Goal: Task Accomplishment & Management: Manage account settings

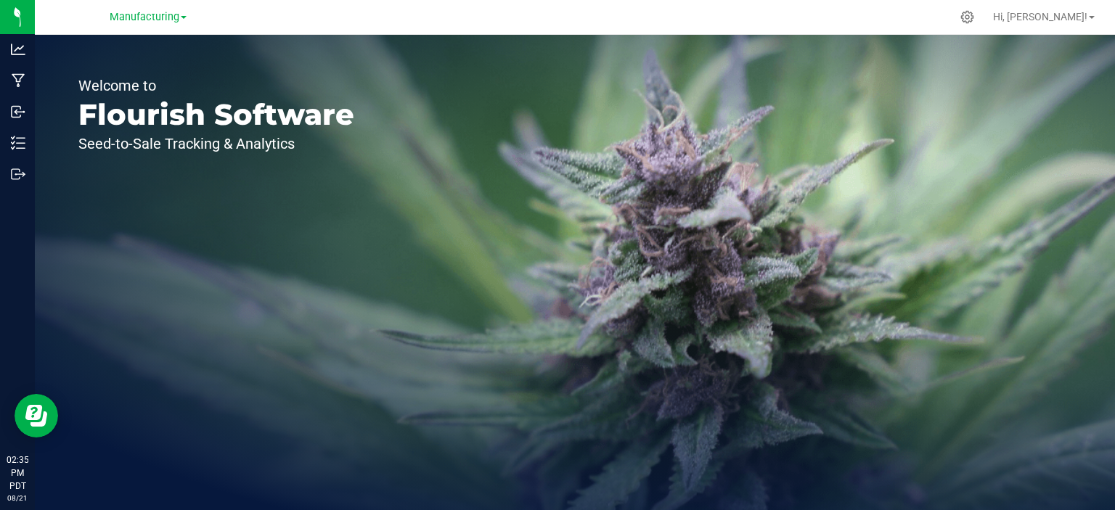
click at [172, 37] on div "Welcome to Flourish Software Seed-to-Sale Tracking & Analytics" at bounding box center [216, 272] width 363 height 475
click at [163, 22] on span "Manufacturing" at bounding box center [145, 17] width 70 height 12
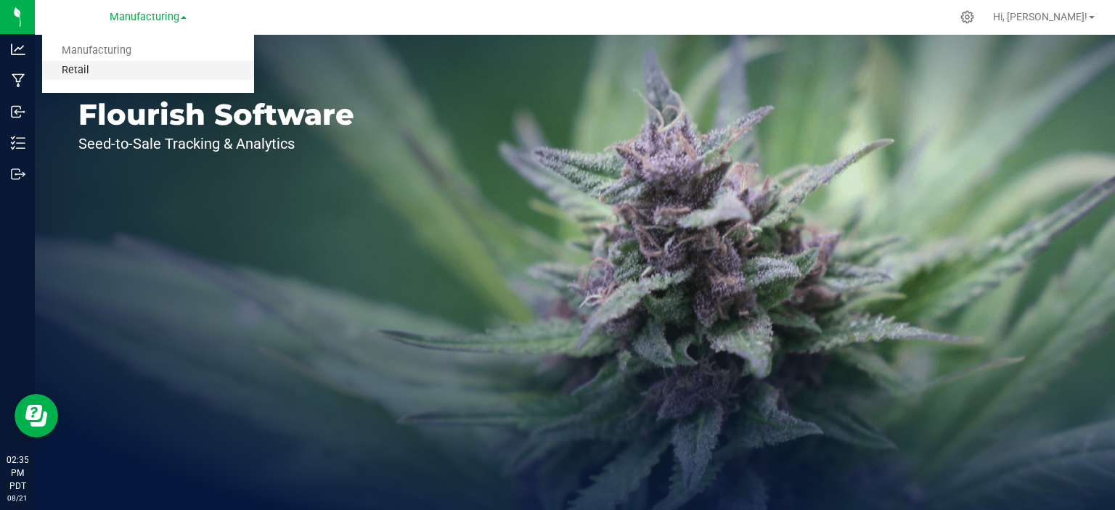
click at [85, 75] on link "Retail" at bounding box center [148, 71] width 212 height 20
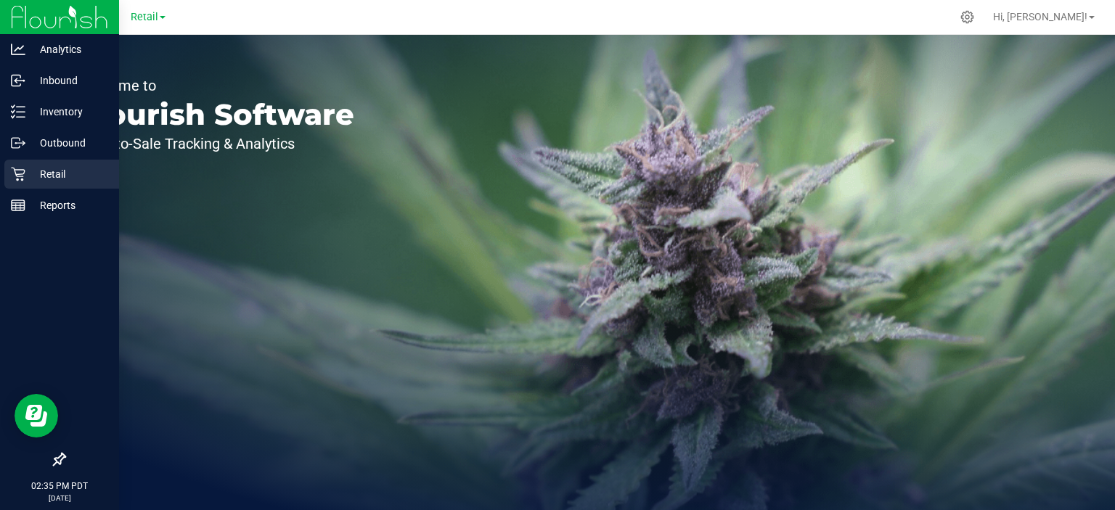
click at [24, 187] on div "Retail" at bounding box center [61, 174] width 115 height 29
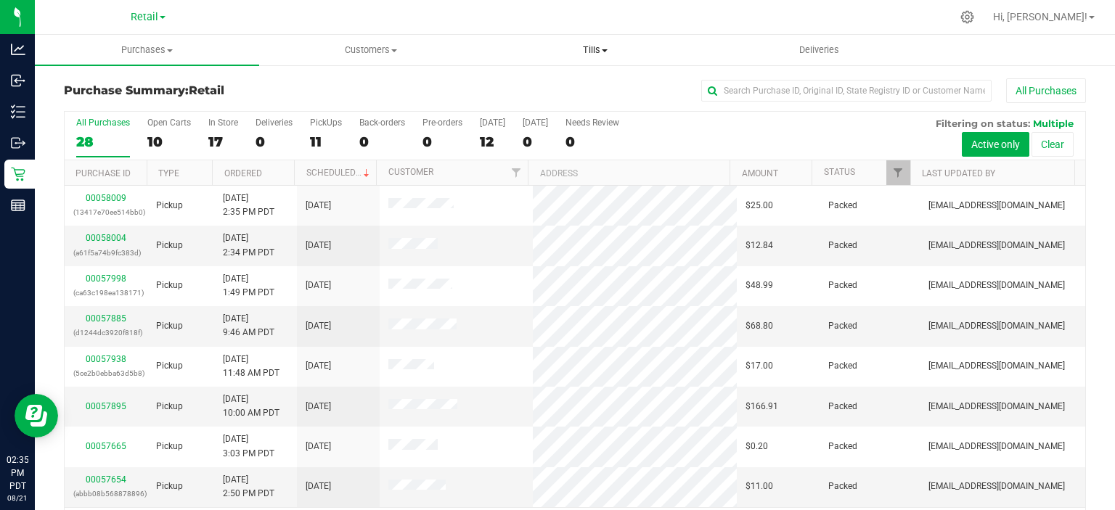
click at [594, 41] on uib-tab-heading "Tills Manage tills Reconcile e-payments" at bounding box center [594, 50] width 223 height 29
click at [537, 84] on span "Manage tills" at bounding box center [532, 87] width 98 height 12
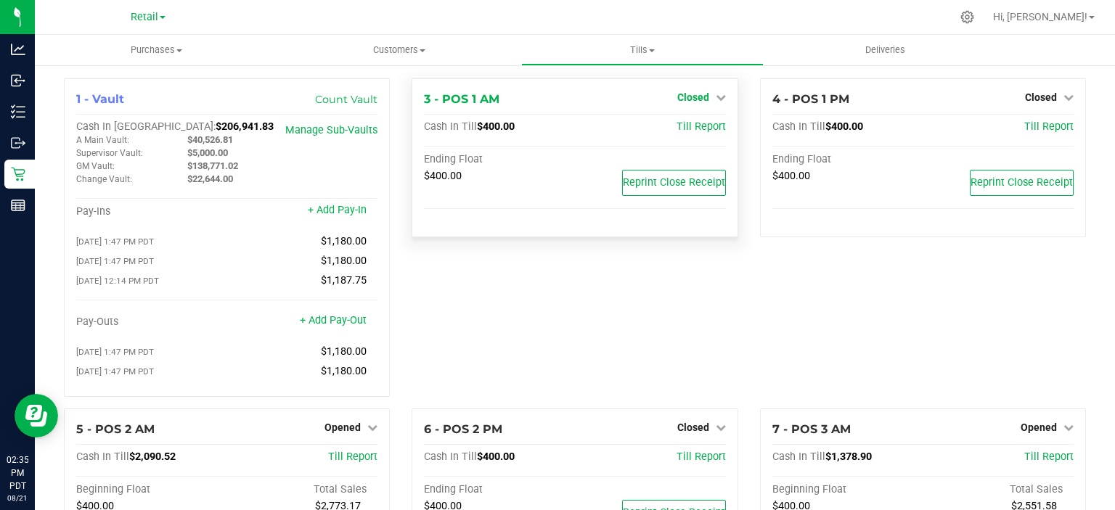
click at [690, 97] on span "Closed" at bounding box center [693, 97] width 32 height 12
click at [691, 126] on link "Open Till" at bounding box center [693, 128] width 38 height 12
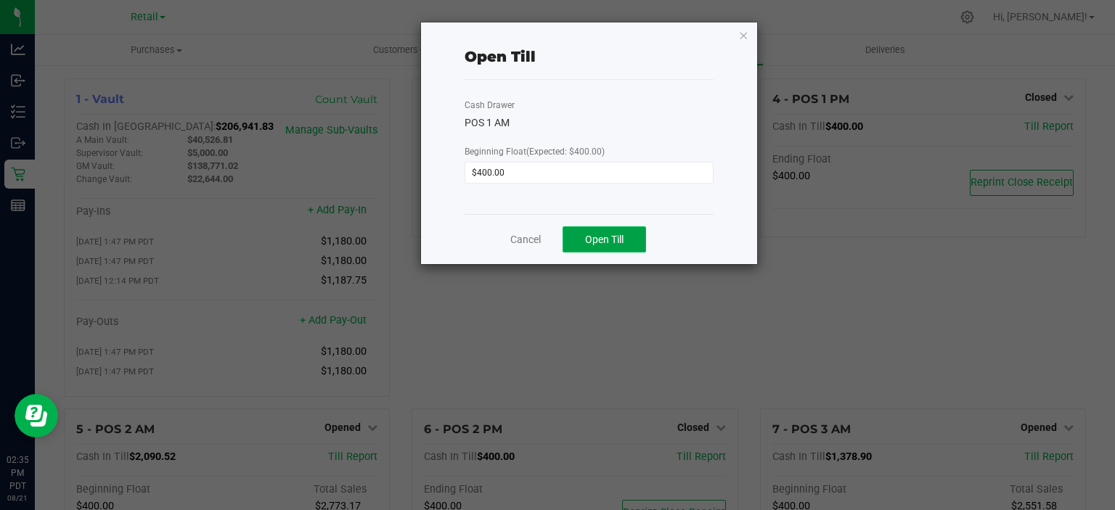
click at [600, 237] on span "Open Till" at bounding box center [604, 240] width 38 height 12
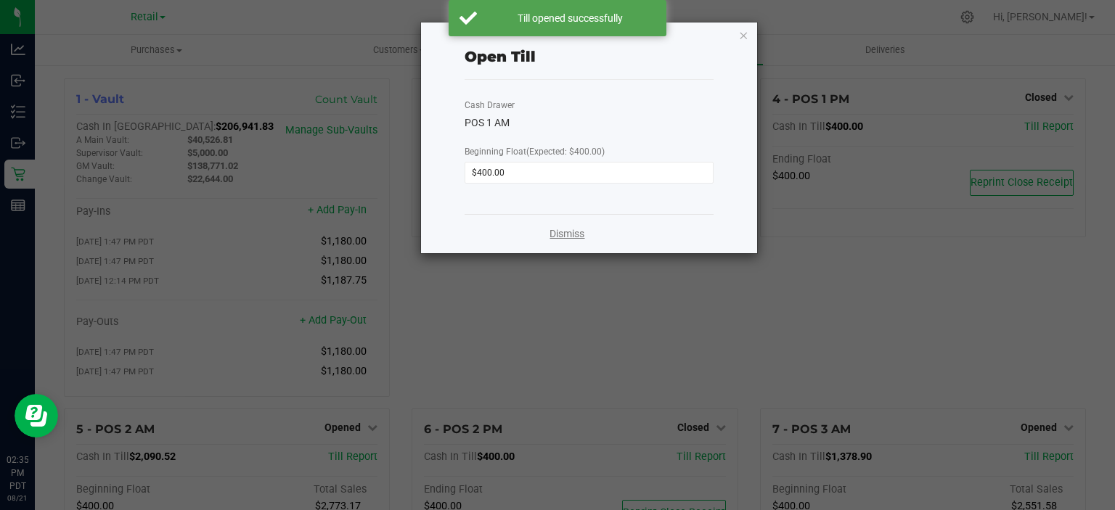
click at [570, 234] on link "Dismiss" at bounding box center [566, 233] width 35 height 15
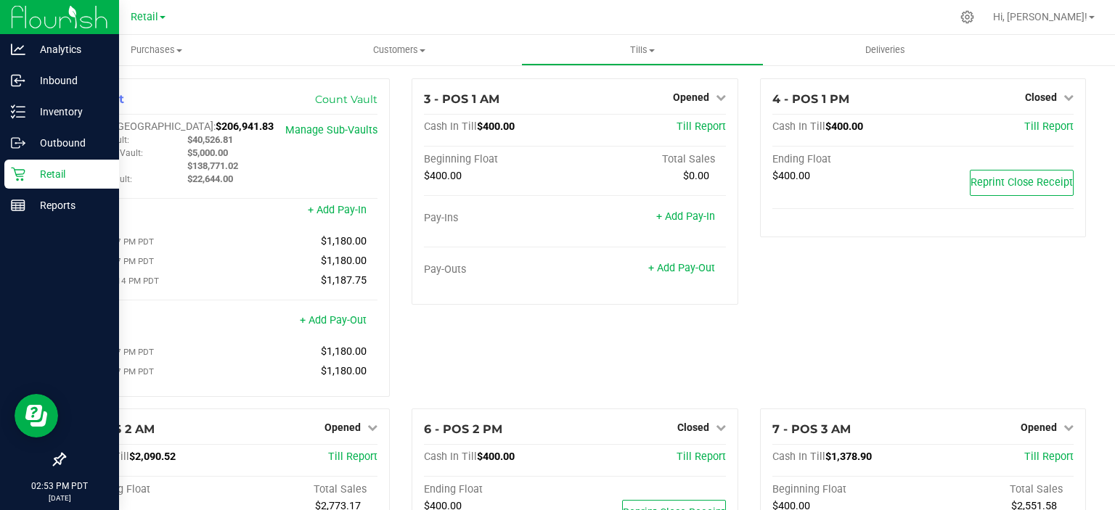
click at [20, 174] on icon at bounding box center [18, 174] width 15 height 15
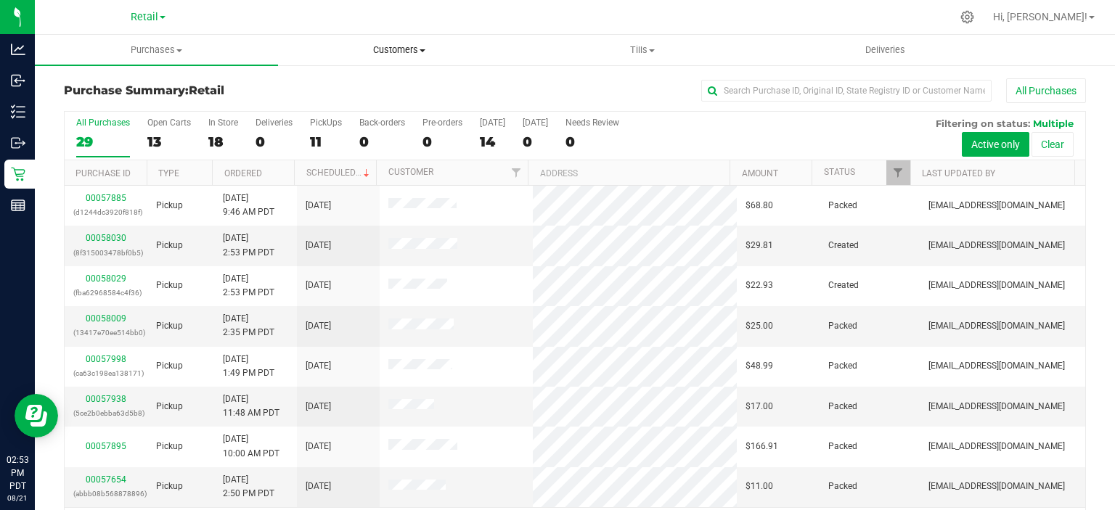
click at [514, 53] on span "Customers" at bounding box center [400, 50] width 242 height 13
click at [551, 64] on uib-tab-heading "Tills Manage tills Reconcile e-payments" at bounding box center [643, 50] width 242 height 29
click at [974, 19] on icon at bounding box center [967, 17] width 14 height 14
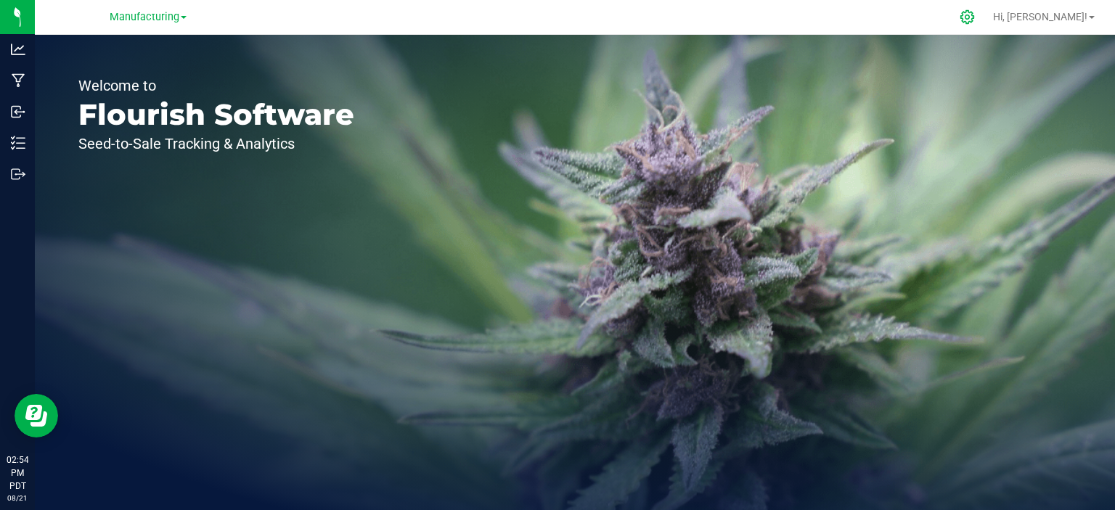
click at [975, 15] on icon at bounding box center [966, 16] width 15 height 15
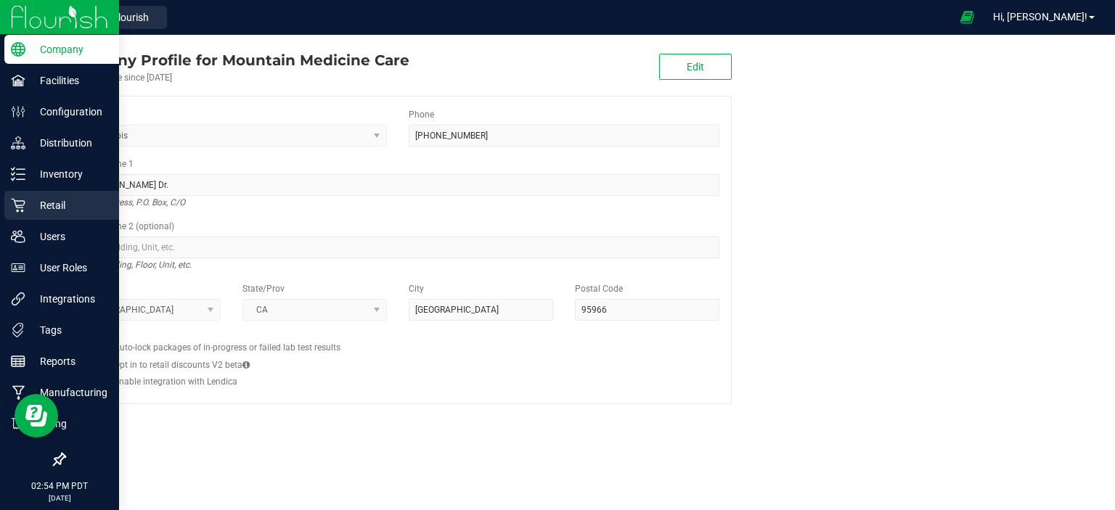
click at [21, 204] on icon at bounding box center [18, 205] width 15 height 15
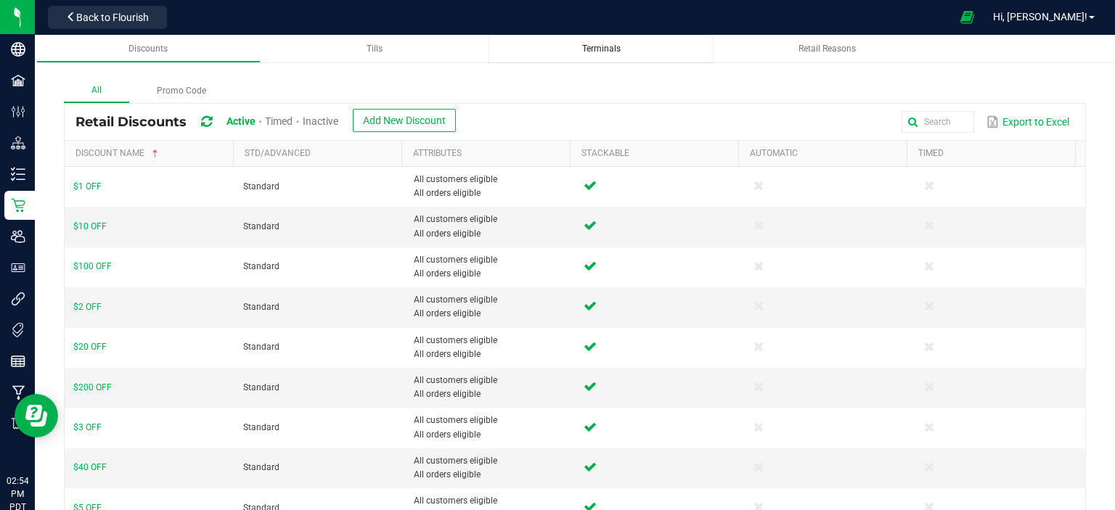
click at [612, 49] on span "Terminals" at bounding box center [601, 49] width 38 height 10
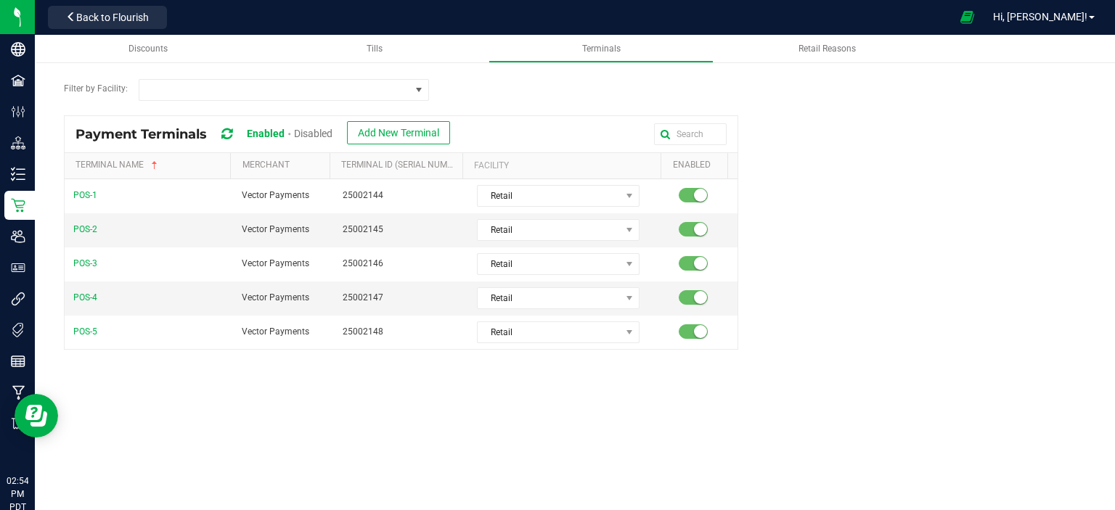
click at [229, 130] on icon at bounding box center [226, 134] width 11 height 13
click at [232, 134] on icon at bounding box center [226, 134] width 11 height 13
click at [231, 134] on icon at bounding box center [226, 134] width 11 height 13
click at [231, 138] on icon at bounding box center [226, 134] width 11 height 13
click at [228, 139] on icon at bounding box center [226, 134] width 11 height 13
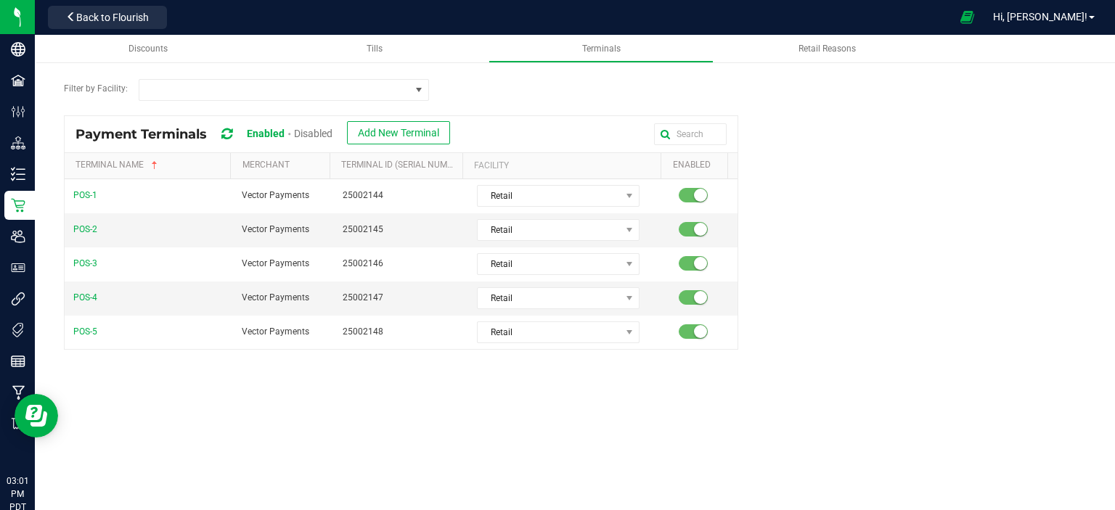
click at [228, 134] on icon at bounding box center [226, 134] width 11 height 13
click at [380, 54] on div "Tills" at bounding box center [375, 49] width 202 height 12
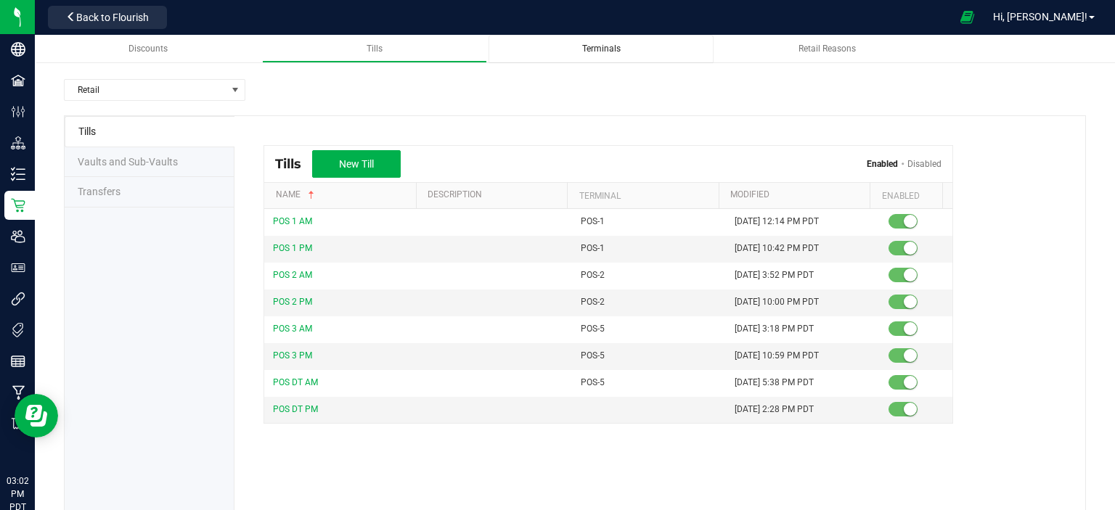
click at [612, 49] on span "Terminals" at bounding box center [601, 49] width 38 height 10
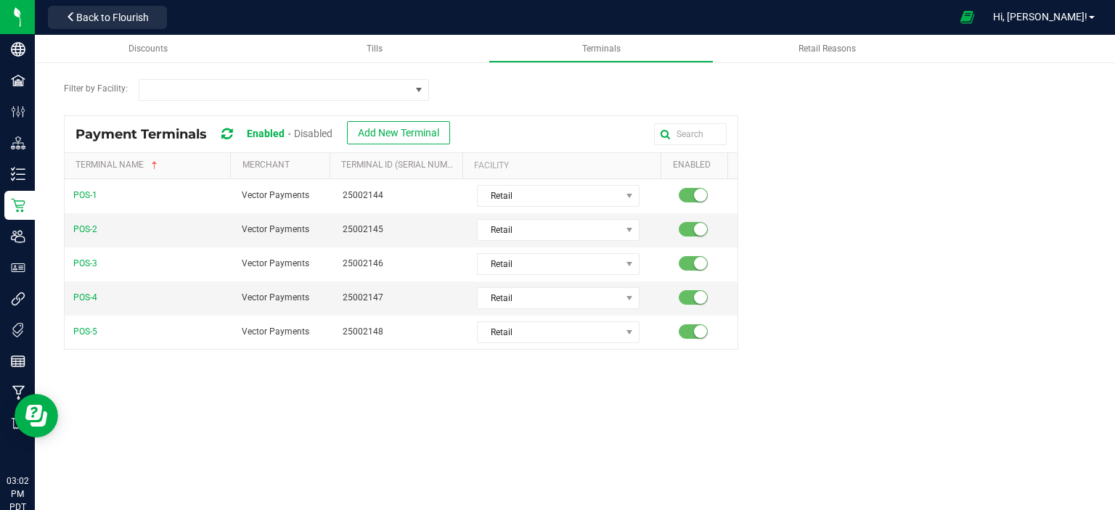
click at [224, 131] on icon at bounding box center [226, 134] width 11 height 13
click at [253, 132] on span "Enabled" at bounding box center [266, 134] width 38 height 12
click at [226, 134] on icon at bounding box center [226, 134] width 11 height 13
click at [89, 19] on span "Back to Flourish" at bounding box center [112, 18] width 73 height 12
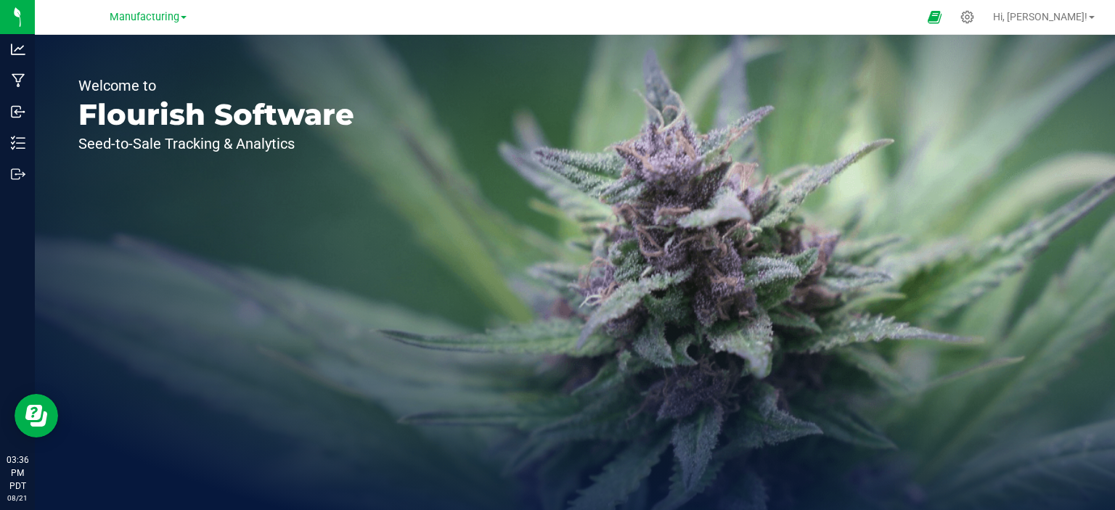
click at [144, 41] on div "Welcome to Flourish Software Seed-to-Sale Tracking & Analytics" at bounding box center [216, 272] width 363 height 475
click at [155, 21] on span "Manufacturing" at bounding box center [145, 17] width 70 height 12
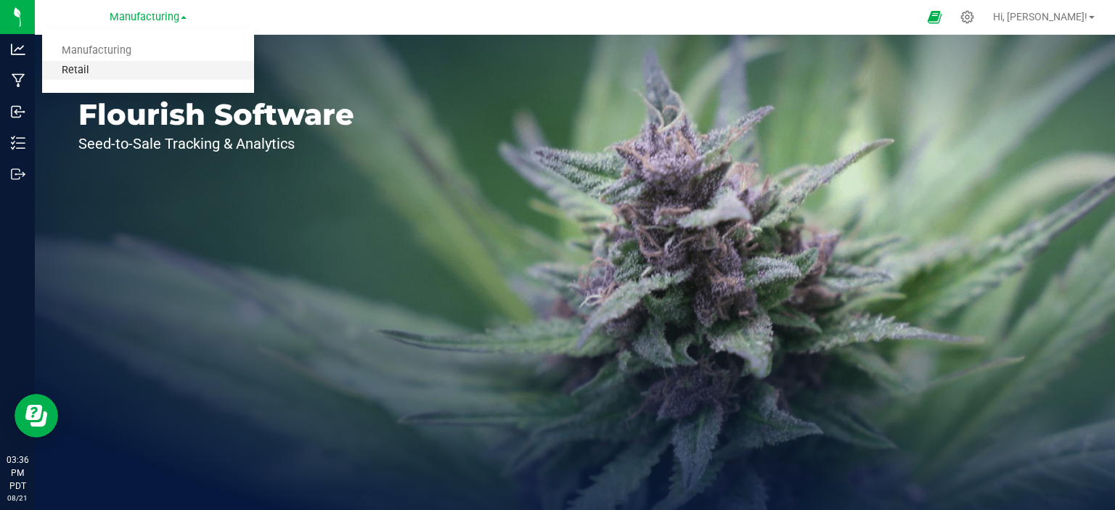
click at [84, 74] on link "Retail" at bounding box center [148, 71] width 212 height 20
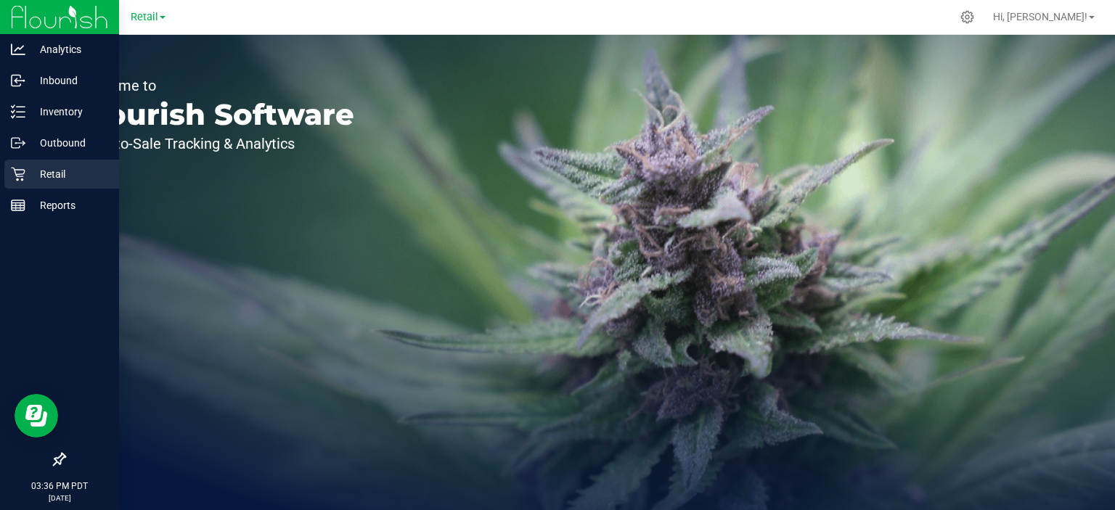
click at [17, 176] on icon at bounding box center [18, 175] width 14 height 14
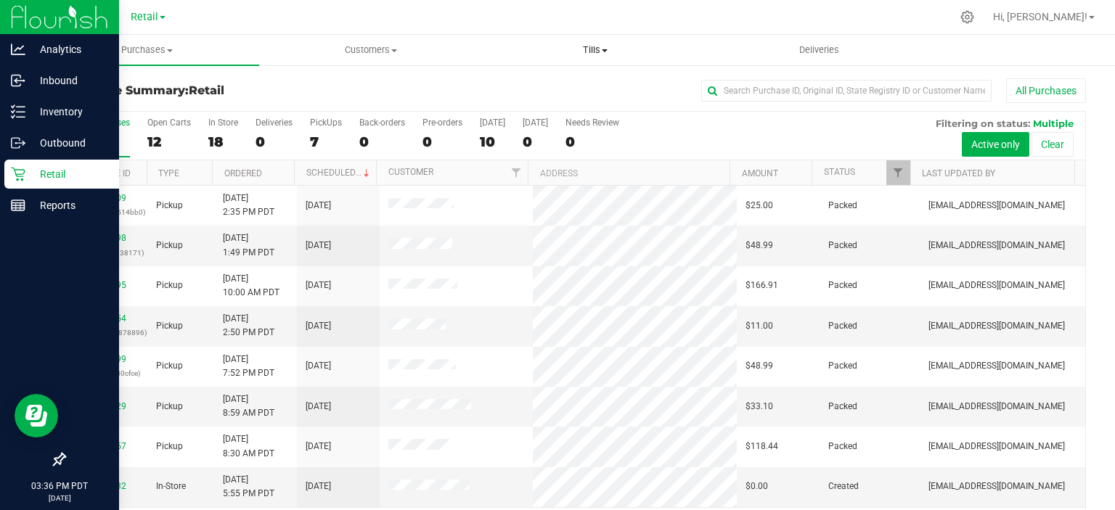
click at [596, 51] on span "Tills" at bounding box center [594, 50] width 223 height 13
click at [975, 15] on icon at bounding box center [966, 16] width 15 height 15
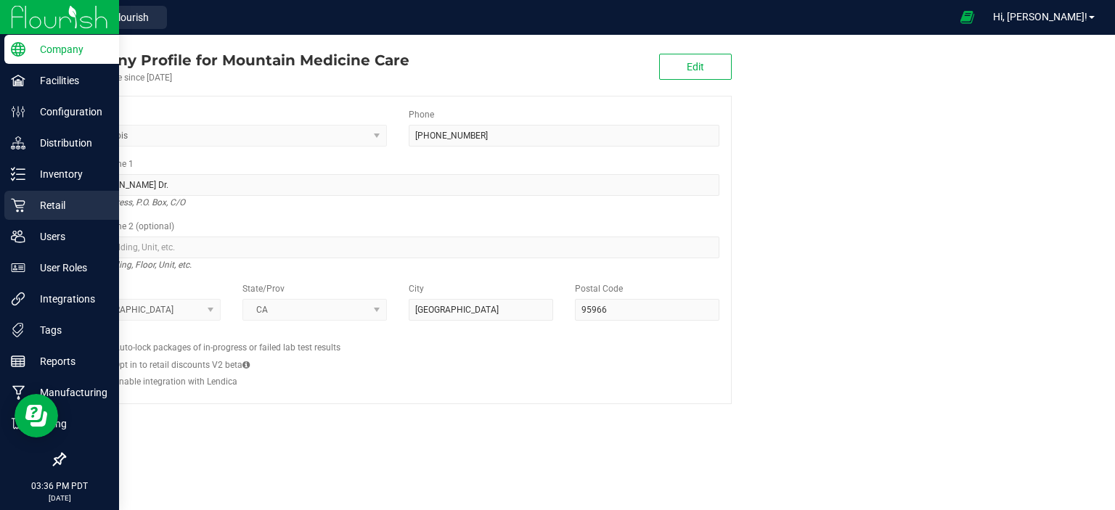
click at [23, 209] on icon at bounding box center [18, 205] width 15 height 15
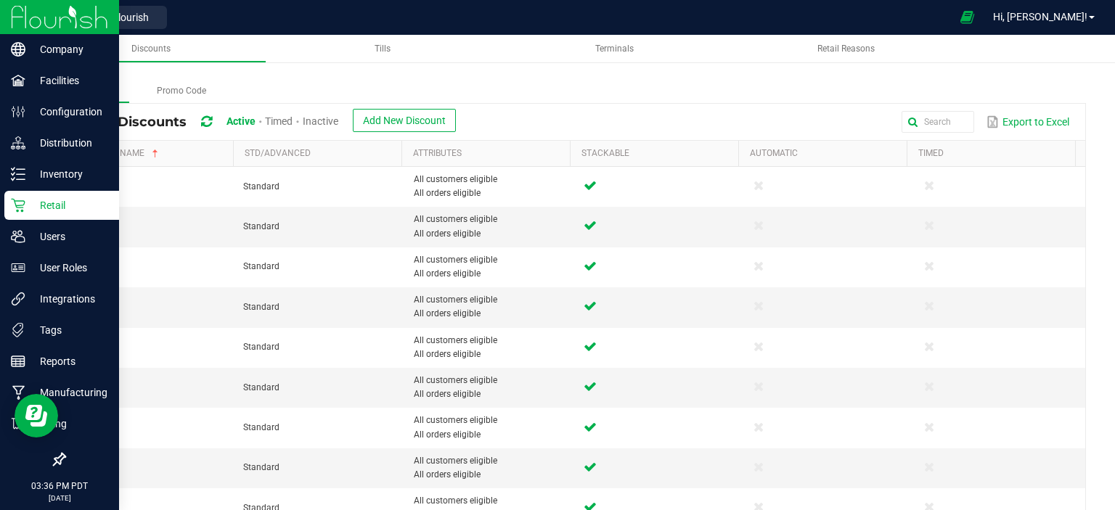
click at [624, 62] on link "Terminals" at bounding box center [614, 49] width 230 height 28
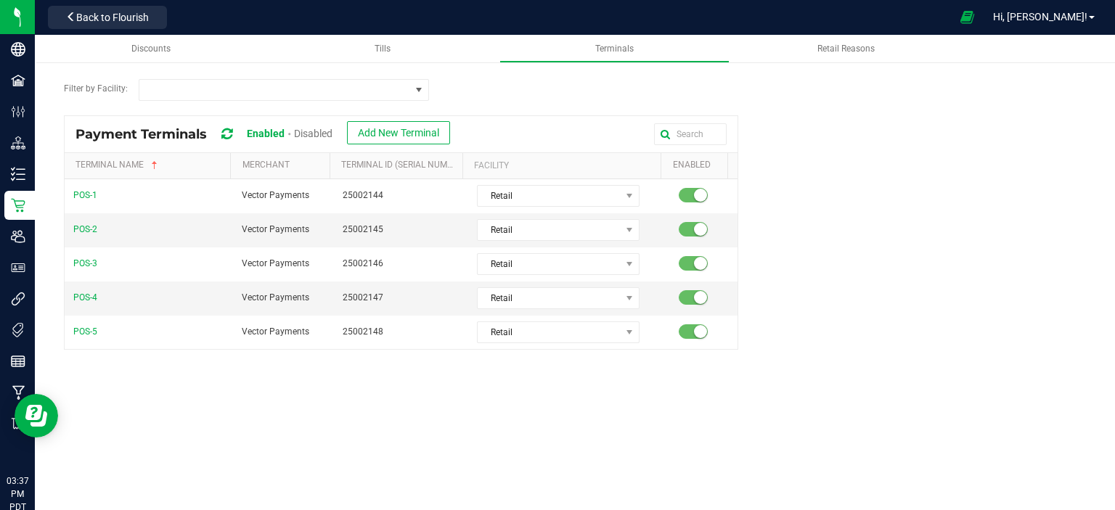
click at [232, 131] on icon at bounding box center [226, 134] width 11 height 13
click at [229, 134] on icon at bounding box center [226, 134] width 11 height 13
click at [228, 131] on icon at bounding box center [226, 134] width 11 height 13
click at [377, 46] on span "Tills" at bounding box center [383, 49] width 16 height 10
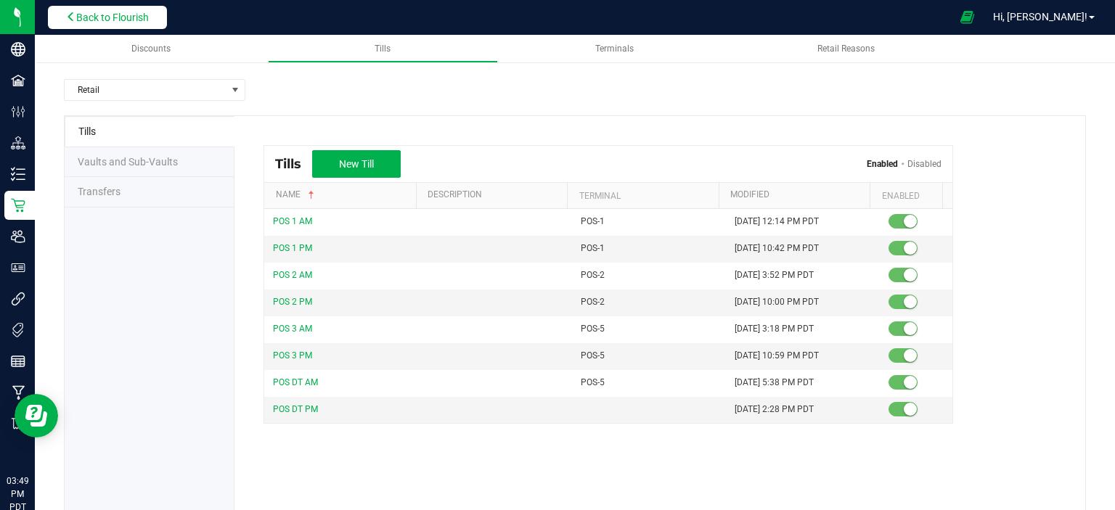
click at [81, 18] on span "Back to Flourish" at bounding box center [112, 18] width 73 height 12
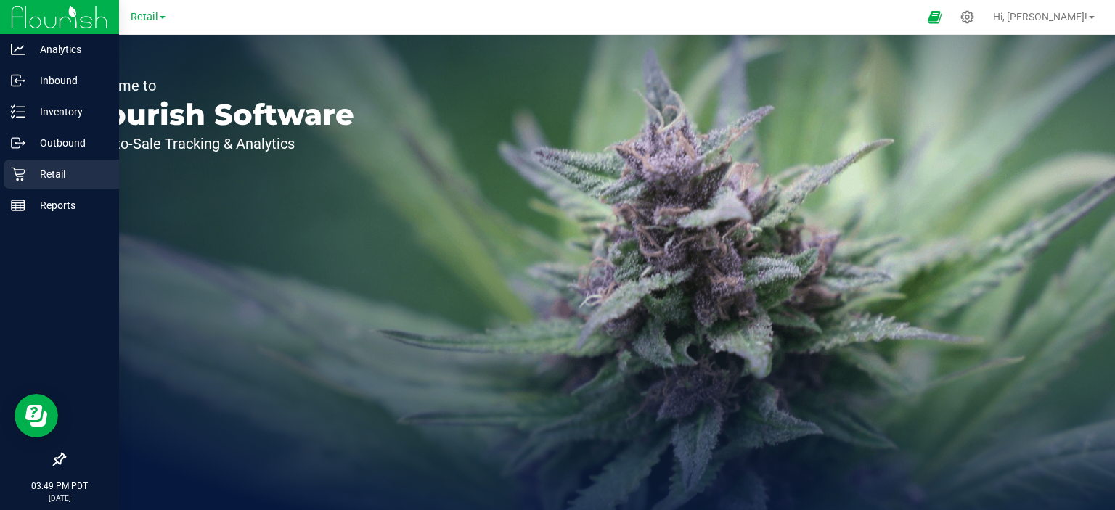
click at [22, 175] on icon at bounding box center [18, 174] width 15 height 15
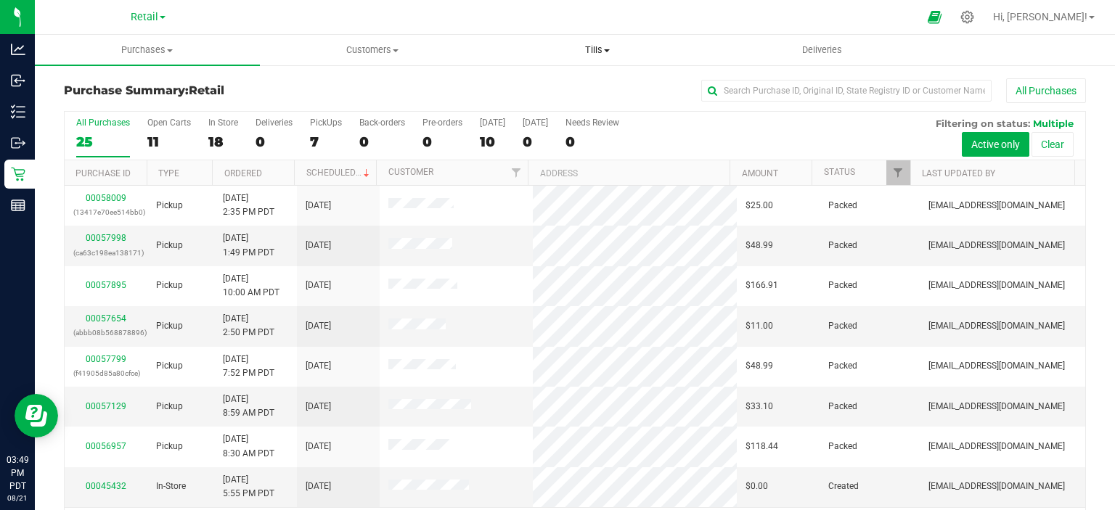
click at [594, 46] on span "Tills" at bounding box center [598, 50] width 224 height 13
click at [535, 89] on span "Manage tills" at bounding box center [534, 87] width 98 height 12
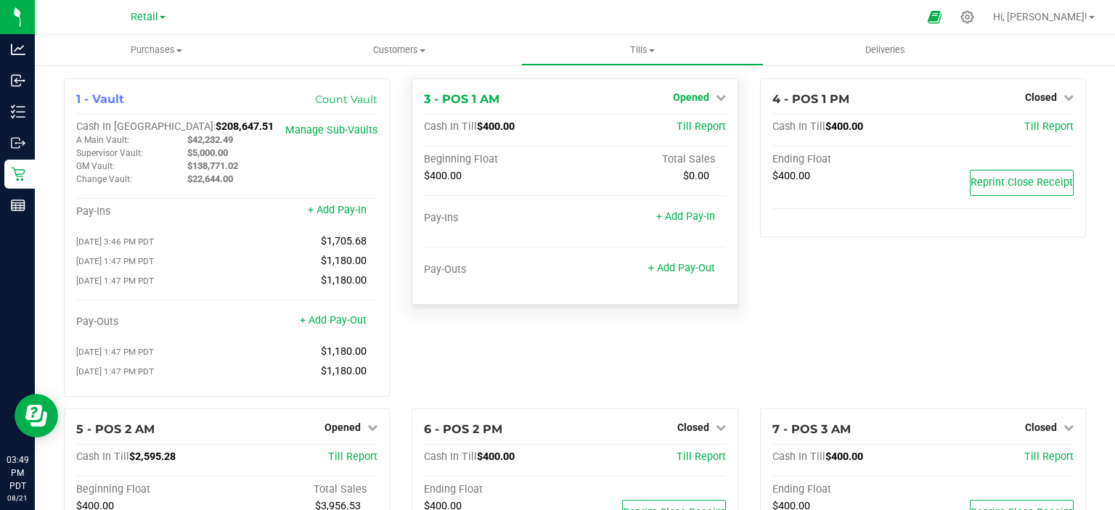
click at [688, 97] on span "Opened" at bounding box center [691, 97] width 36 height 12
click at [677, 123] on link "Close Till" at bounding box center [692, 128] width 39 height 12
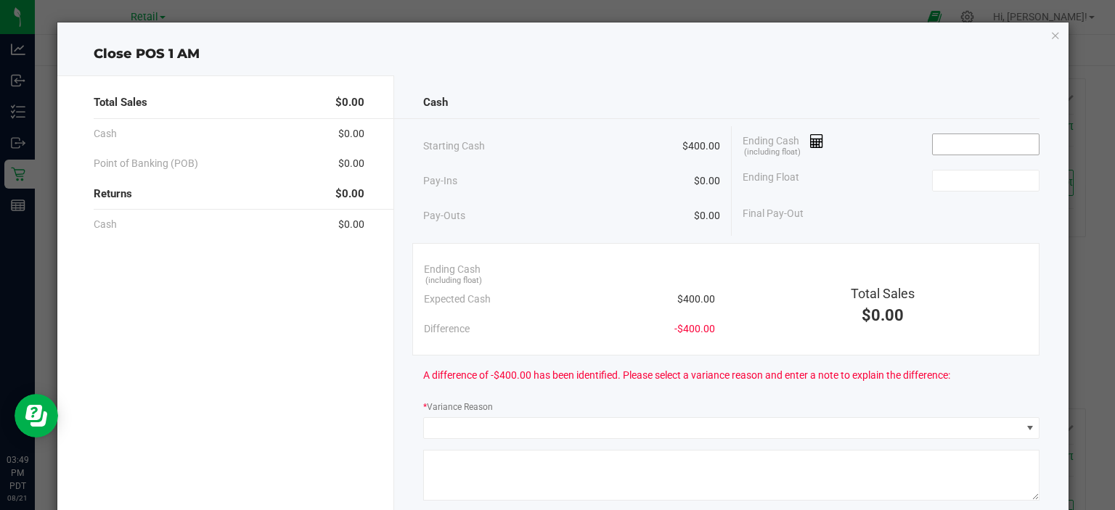
click at [945, 139] on input at bounding box center [986, 144] width 107 height 20
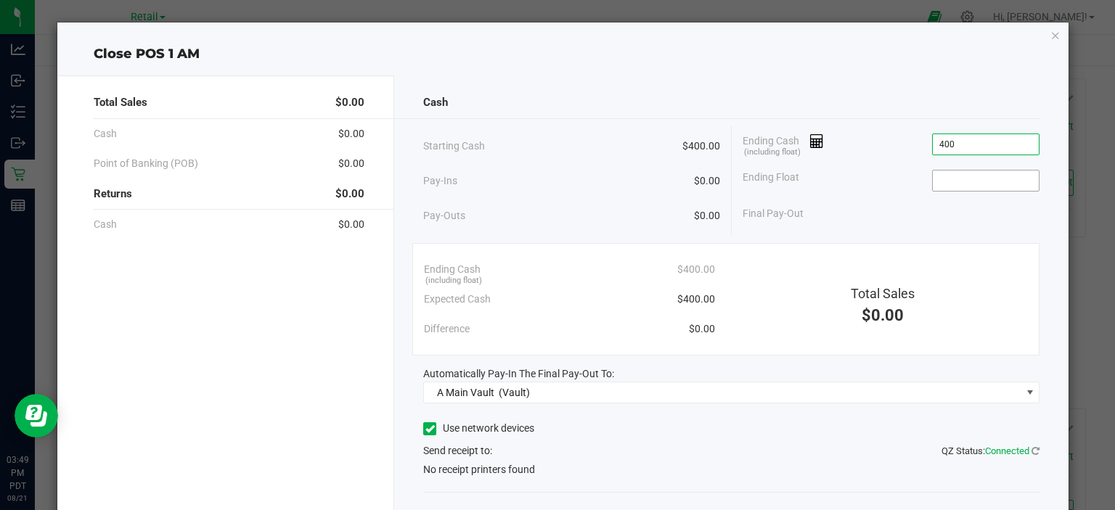
click at [953, 184] on input at bounding box center [986, 181] width 107 height 20
type input "$400.00"
click at [570, 170] on div "Pay-Ins $0.00" at bounding box center [571, 181] width 297 height 30
type input "$400.00"
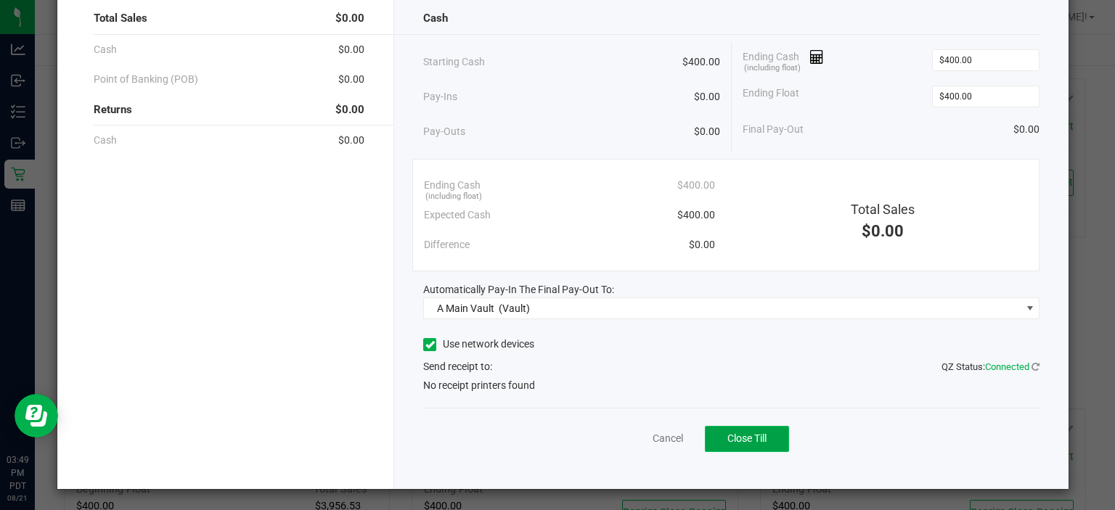
click at [740, 435] on span "Close Till" at bounding box center [746, 439] width 39 height 12
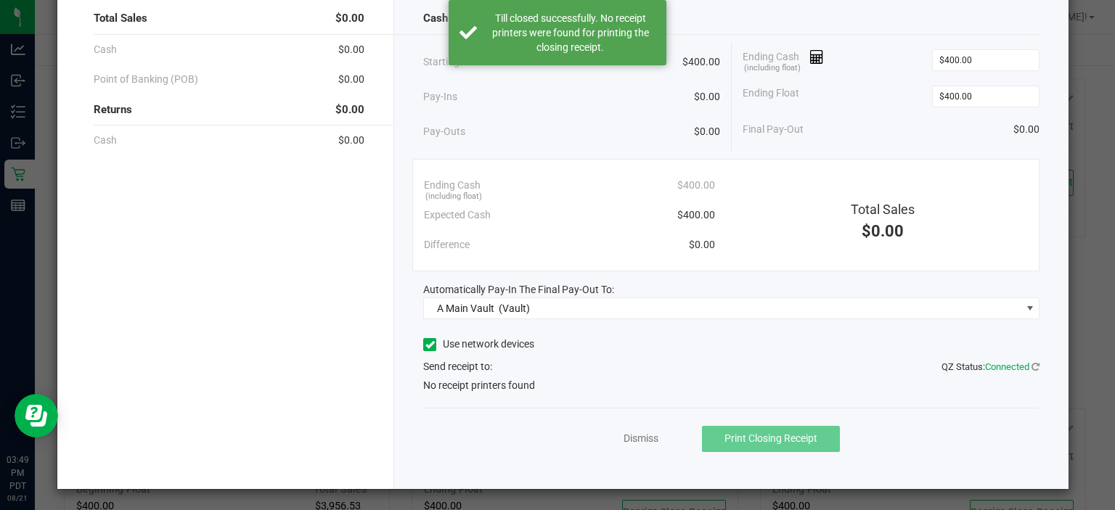
click at [425, 345] on icon at bounding box center [429, 345] width 9 height 0
click at [0, 0] on input "Use network devices" at bounding box center [0, 0] width 0 height 0
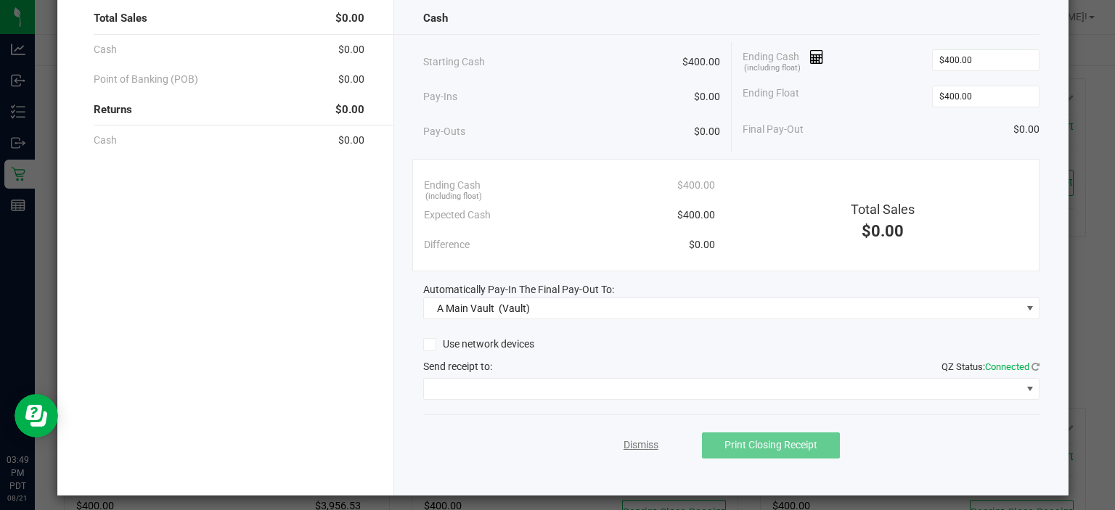
click at [624, 446] on link "Dismiss" at bounding box center [640, 445] width 35 height 15
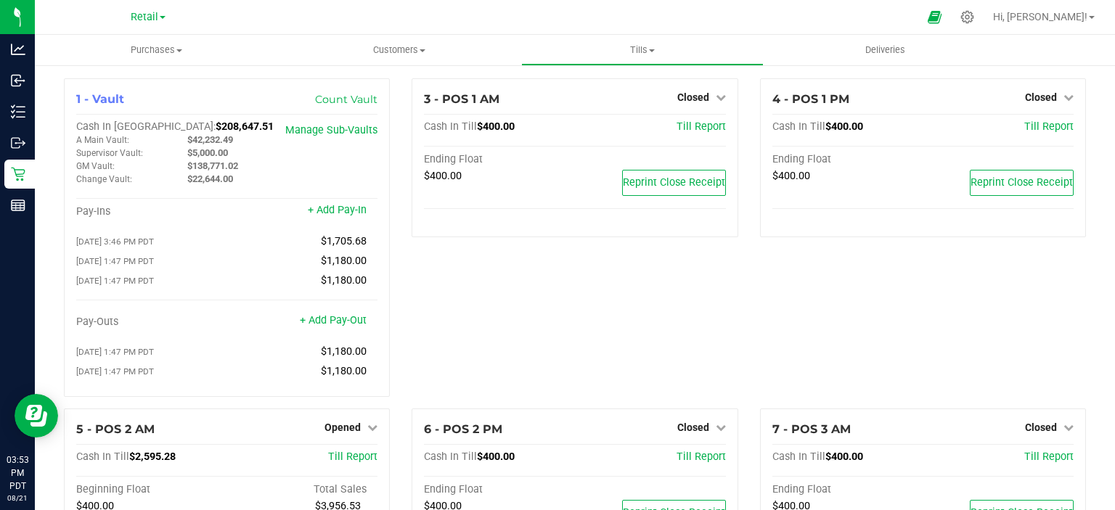
click at [1081, 12] on span "Hi, [PERSON_NAME]!" at bounding box center [1040, 17] width 94 height 12
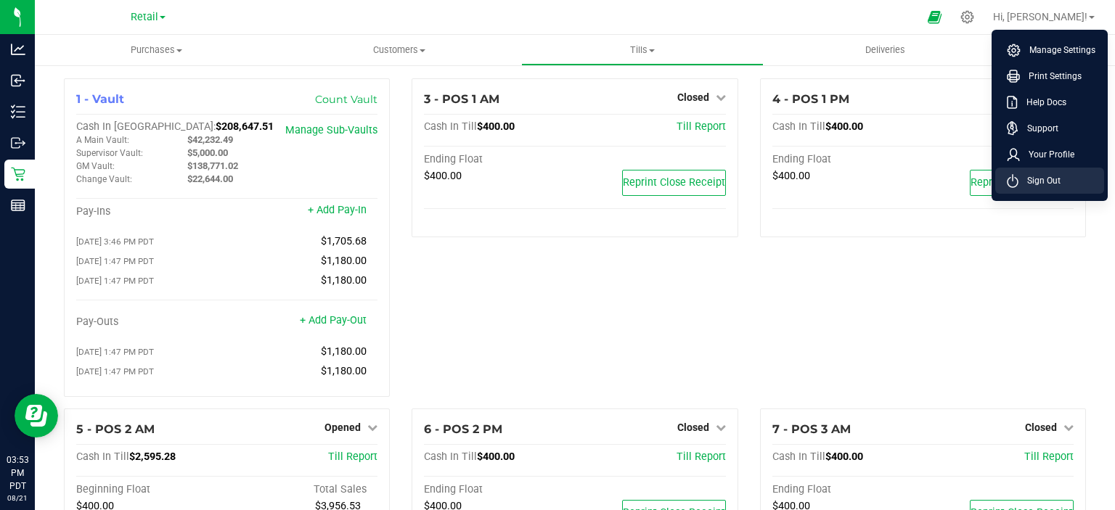
click at [1039, 176] on span "Sign Out" at bounding box center [1039, 180] width 42 height 15
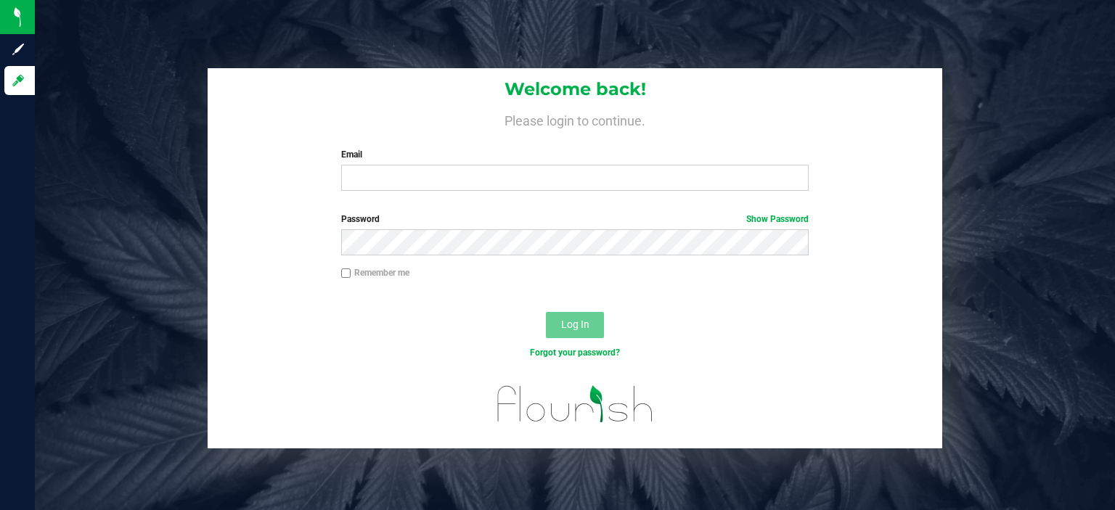
click at [457, 157] on label "Email" at bounding box center [575, 154] width 468 height 13
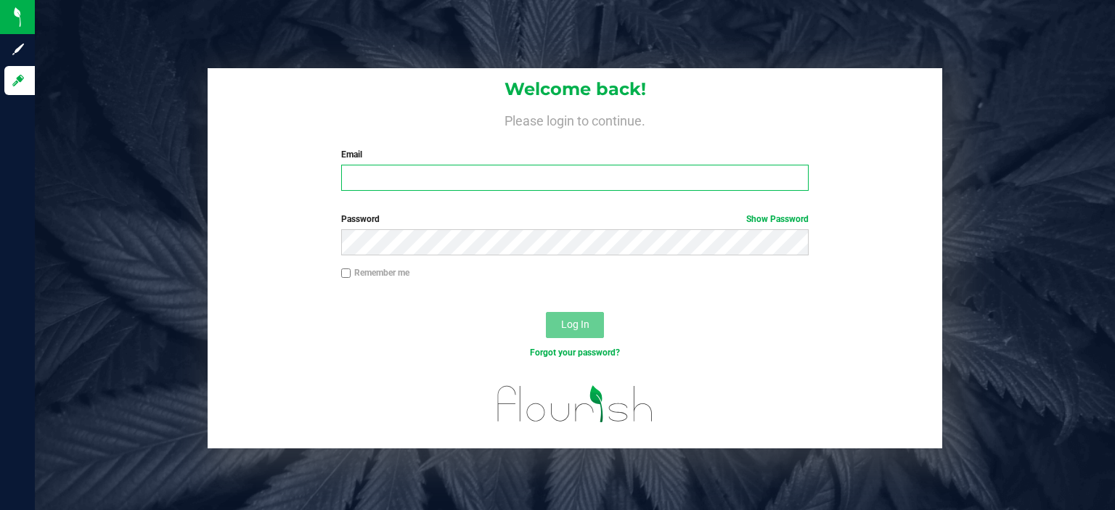
click at [457, 165] on input "Email" at bounding box center [575, 178] width 468 height 26
type input "[EMAIL_ADDRESS][DOMAIN_NAME]"
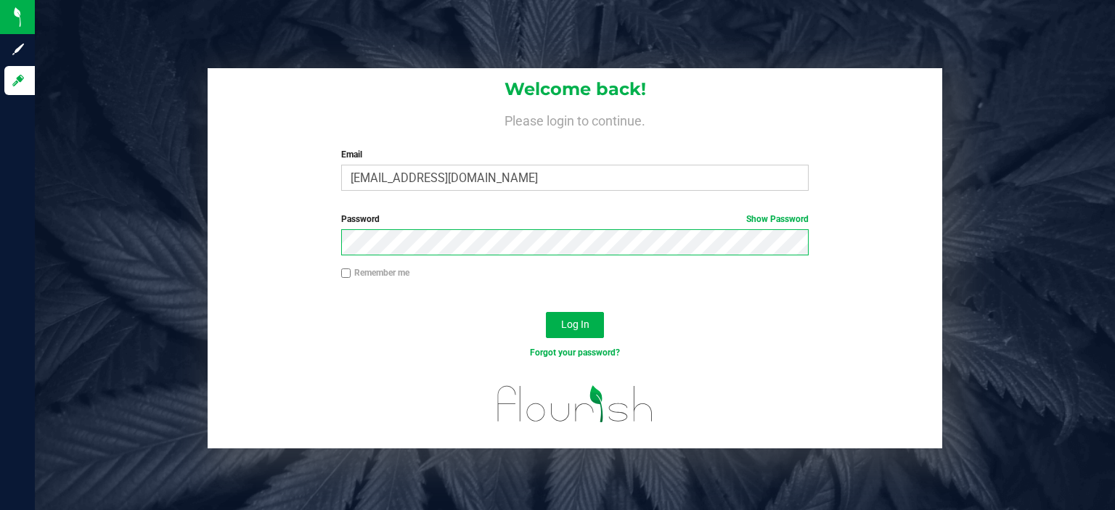
click at [546, 312] on button "Log In" at bounding box center [575, 325] width 58 height 26
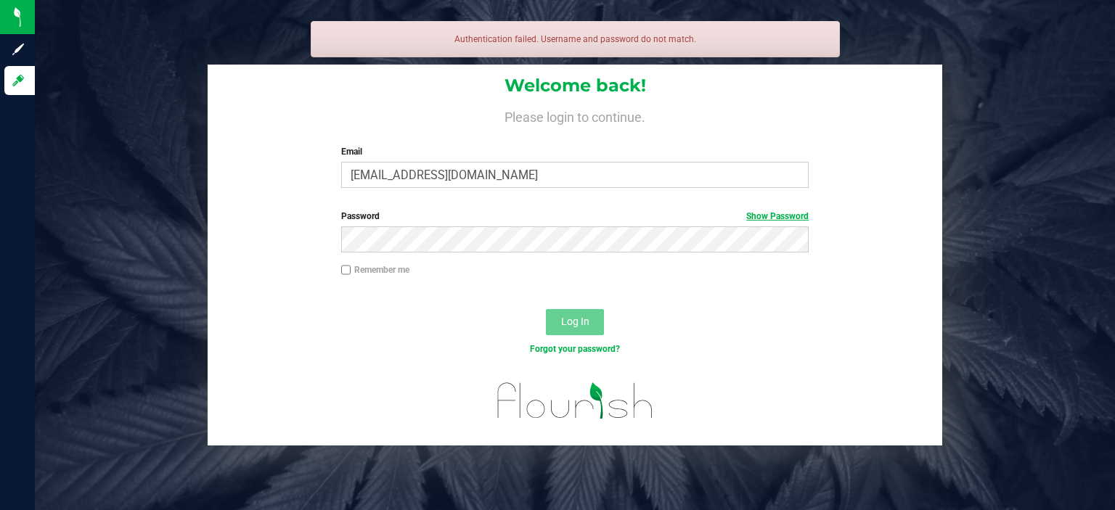
click at [774, 213] on link "Show Password" at bounding box center [777, 216] width 62 height 10
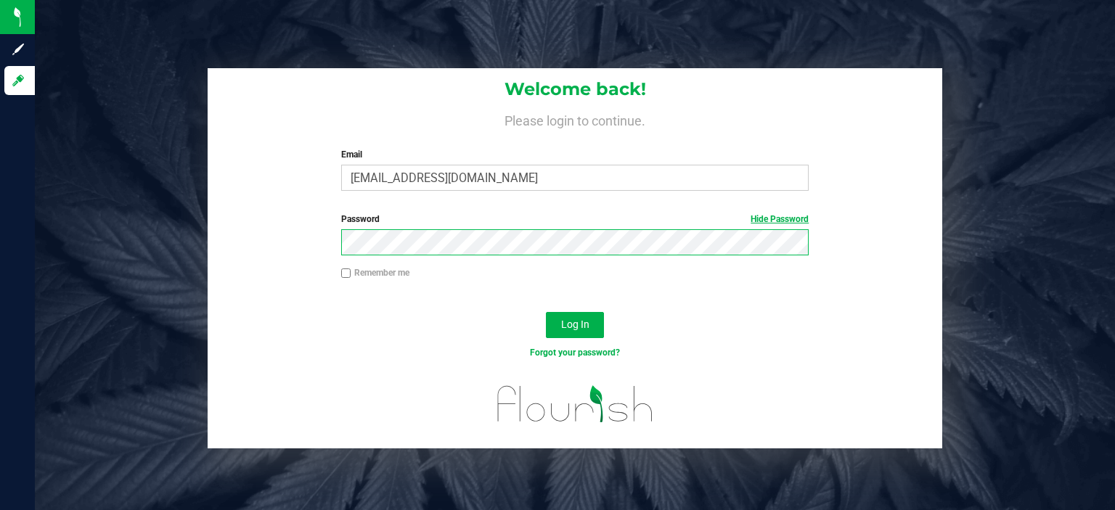
click at [546, 312] on button "Log In" at bounding box center [575, 325] width 58 height 26
